Goal: Information Seeking & Learning: Learn about a topic

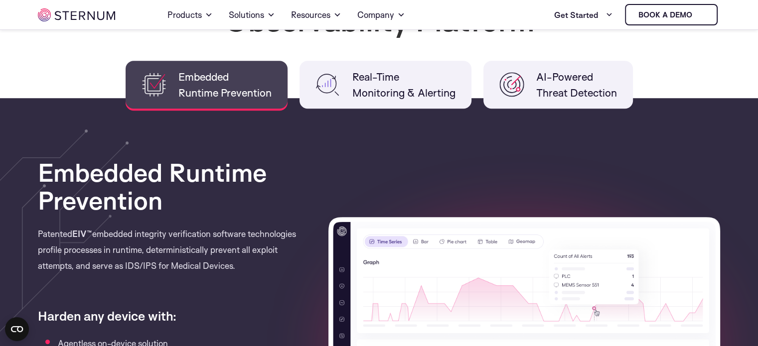
scroll to position [794, 0]
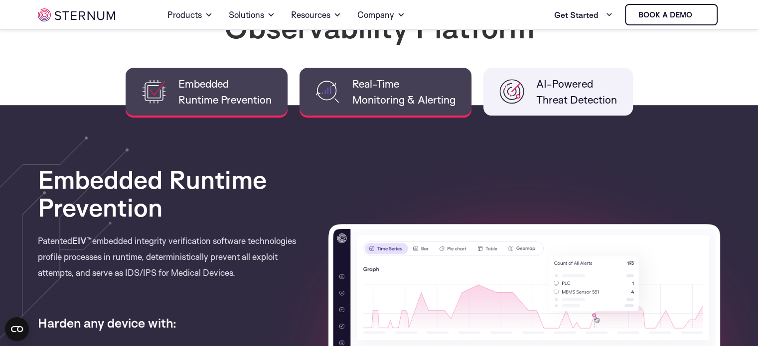
click at [374, 85] on span "Real-Time Monitoring & Alerting" at bounding box center [403, 92] width 103 height 32
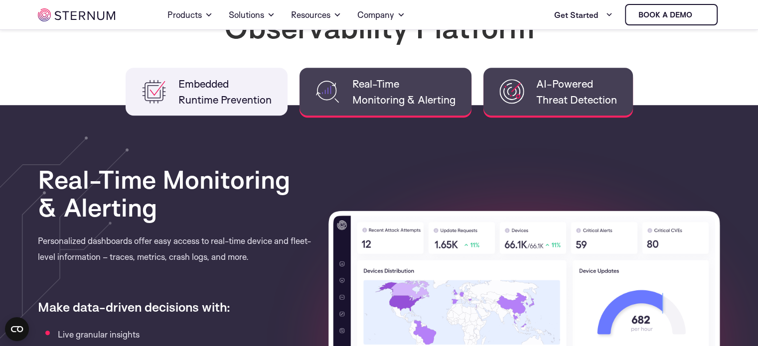
click at [490, 94] on li "AI-Powered Threat Detection" at bounding box center [557, 92] width 149 height 48
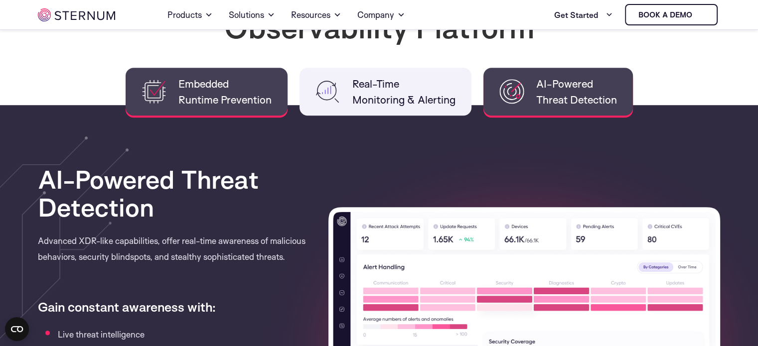
click at [209, 105] on span "Embedded Runtime Prevention" at bounding box center [224, 92] width 93 height 32
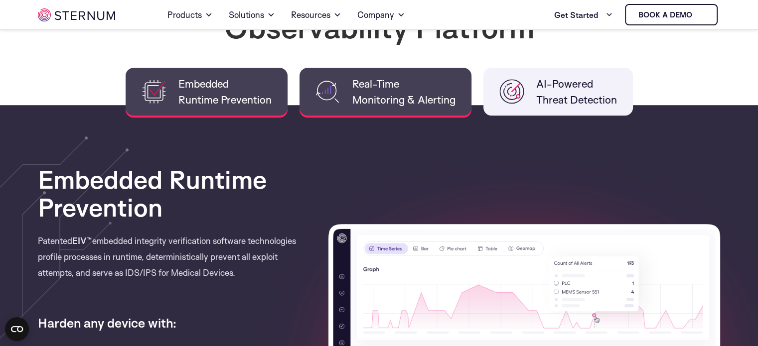
click at [398, 103] on span "Real-Time Monitoring & Alerting" at bounding box center [403, 92] width 103 height 32
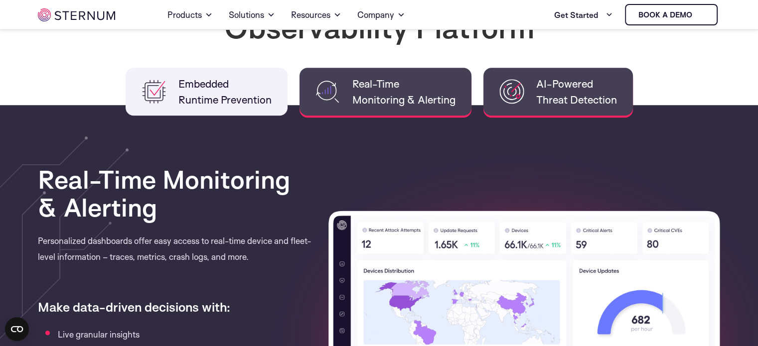
click at [563, 91] on span "AI-Powered Threat Detection" at bounding box center [576, 92] width 81 height 32
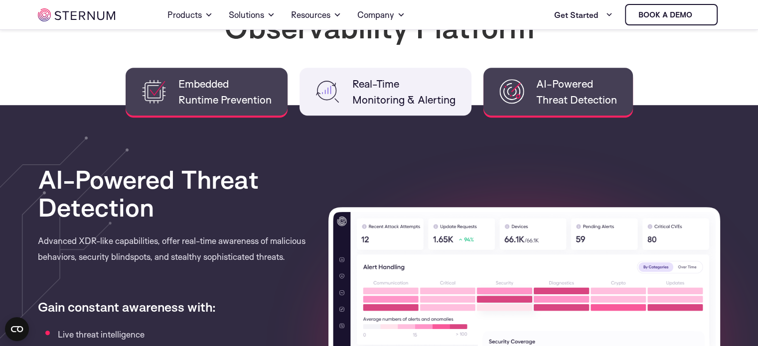
click at [226, 83] on span "Embedded Runtime Prevention" at bounding box center [224, 92] width 93 height 32
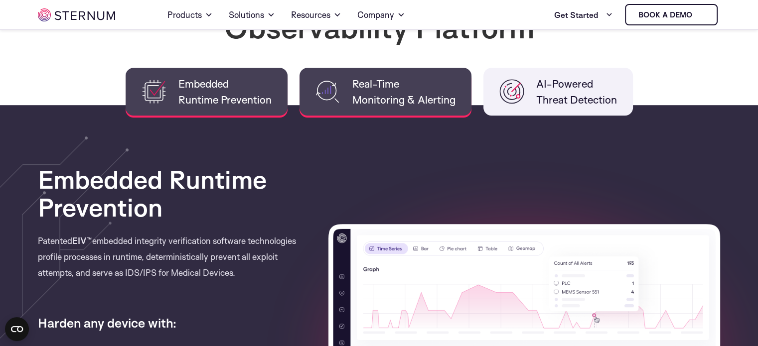
click at [364, 83] on span "Real-Time Monitoring & Alerting" at bounding box center [403, 92] width 103 height 32
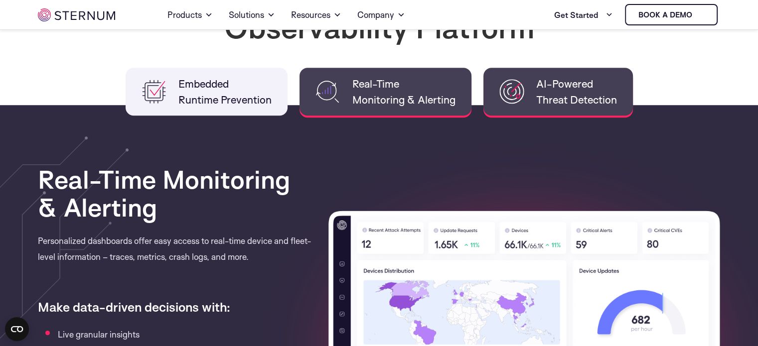
click at [514, 86] on img at bounding box center [511, 91] width 25 height 25
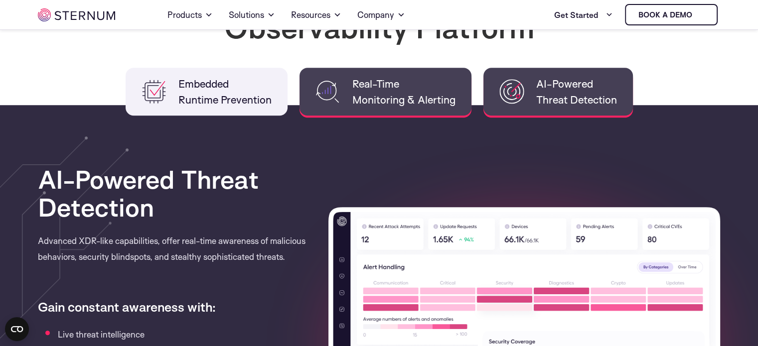
click at [424, 72] on li "Real-Time Monitoring & Alerting" at bounding box center [385, 92] width 172 height 48
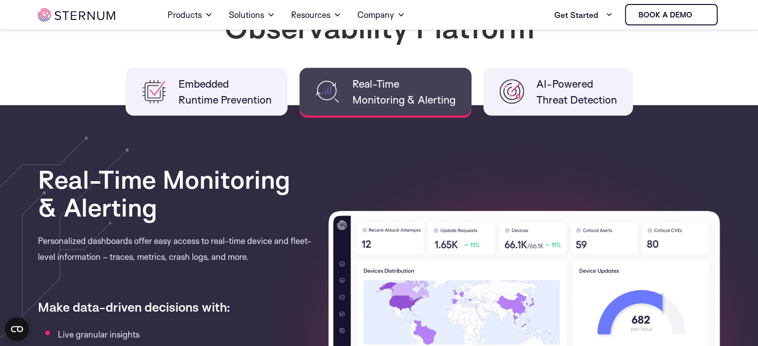
click at [245, 61] on div "Embedded Security and Observability Platform" at bounding box center [379, 43] width 682 height 126
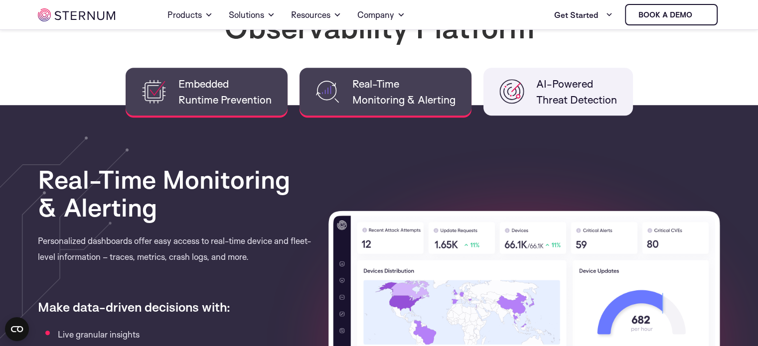
click at [249, 81] on span "Embedded Runtime Prevention" at bounding box center [224, 92] width 93 height 32
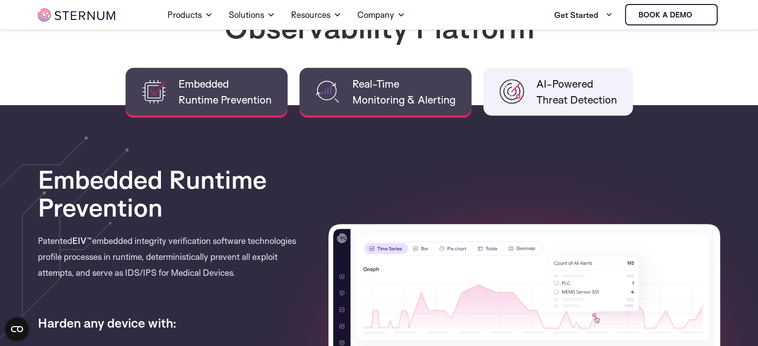
click at [383, 78] on span "Real-Time Monitoring & Alerting" at bounding box center [403, 92] width 103 height 32
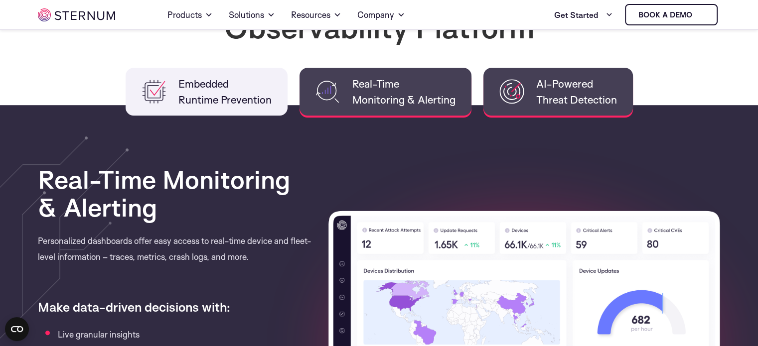
click at [546, 85] on span "AI-Powered Threat Detection" at bounding box center [576, 92] width 81 height 32
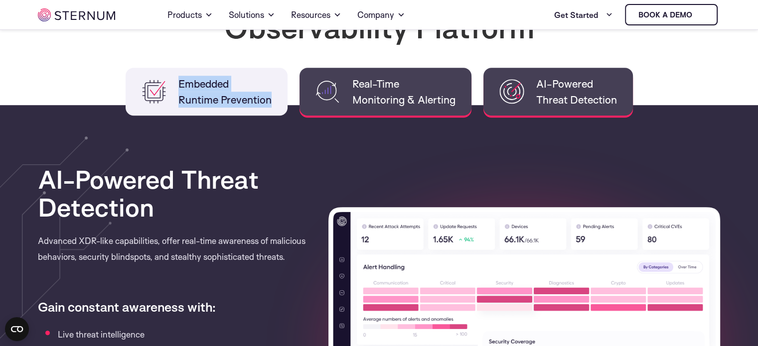
drag, startPoint x: 269, startPoint y: 88, endPoint x: 331, endPoint y: 89, distance: 61.8
click at [331, 89] on ul "Embedded Runtime Prevention Real-Time Monitoring & Alerting AI-Powered Threat D…" at bounding box center [379, 92] width 682 height 48
click at [331, 89] on img at bounding box center [327, 91] width 25 height 25
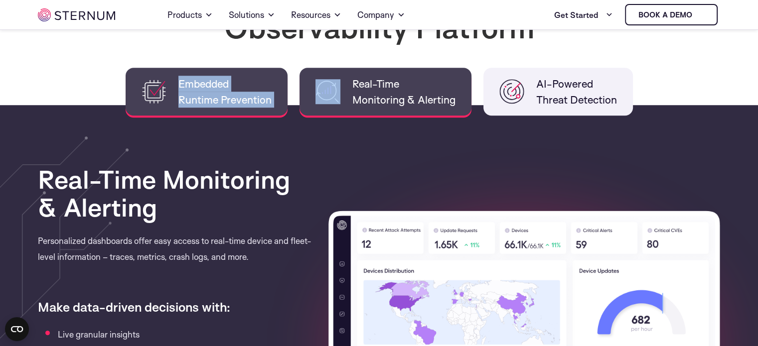
click at [231, 91] on span "Embedded Runtime Prevention" at bounding box center [224, 92] width 93 height 32
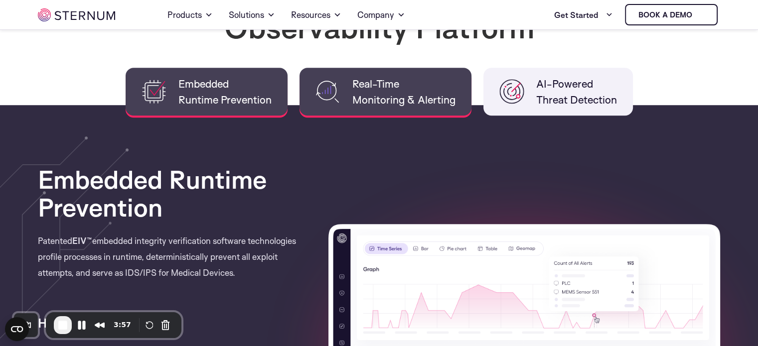
click at [381, 76] on span "Real-Time Monitoring & Alerting" at bounding box center [403, 92] width 103 height 32
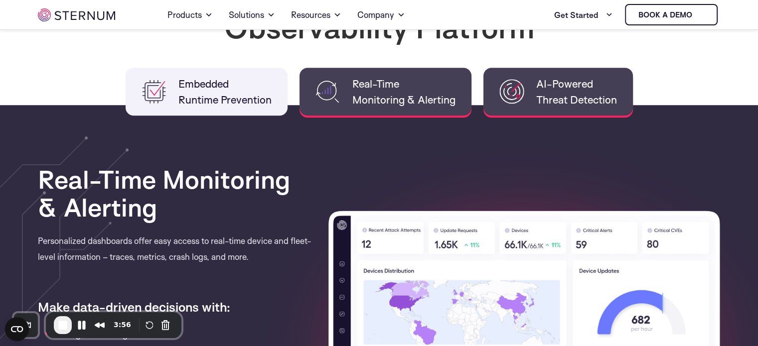
click at [495, 81] on li "AI-Powered Threat Detection" at bounding box center [557, 92] width 149 height 48
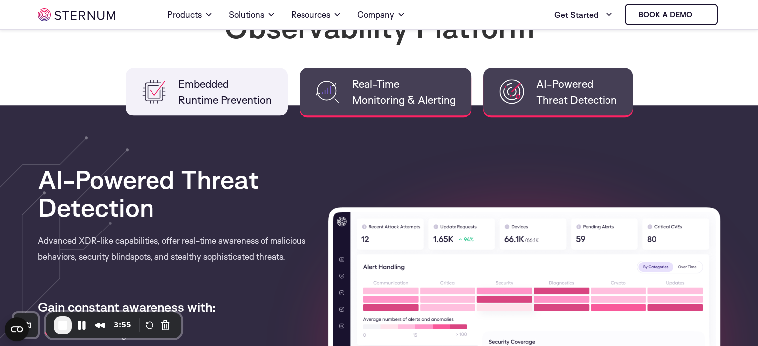
click at [334, 103] on img at bounding box center [327, 91] width 25 height 25
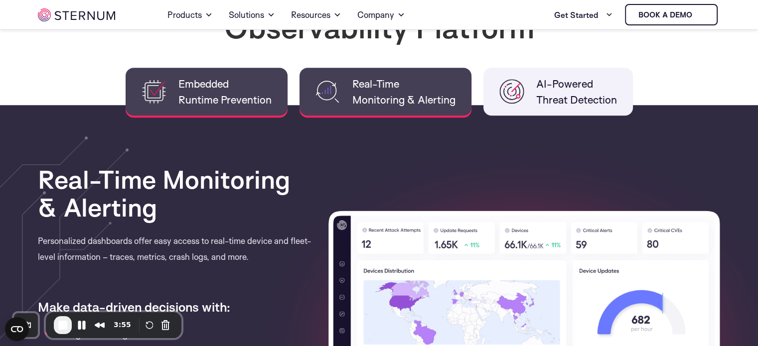
click at [222, 93] on span "Embedded Runtime Prevention" at bounding box center [224, 92] width 93 height 32
